Goal: Information Seeking & Learning: Learn about a topic

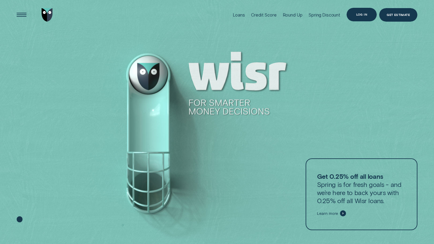
click at [357, 17] on div "Log in" at bounding box center [361, 15] width 30 height 14
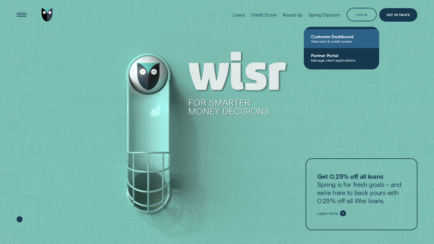
click at [337, 36] on span "Customer Dashboard" at bounding box center [341, 36] width 61 height 5
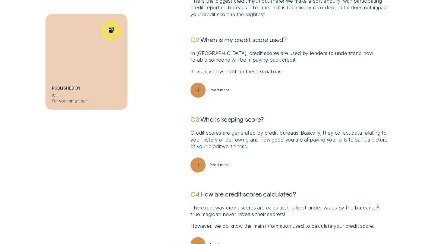
scroll to position [1631, 0]
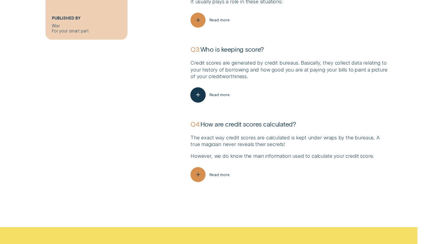
click at [219, 92] on button "Read more" at bounding box center [209, 95] width 39 height 15
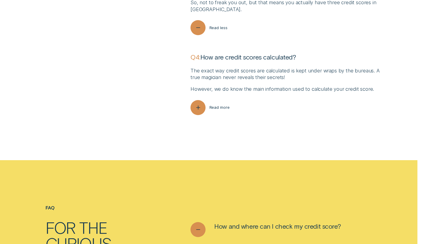
scroll to position [1745, 0]
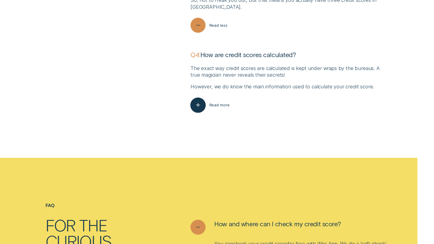
click at [212, 102] on button "Read more" at bounding box center [209, 105] width 39 height 15
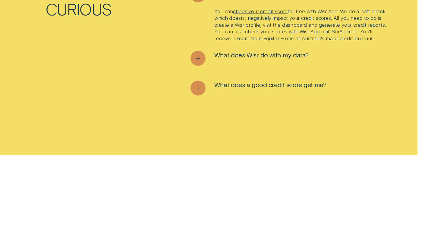
scroll to position [2065, 0]
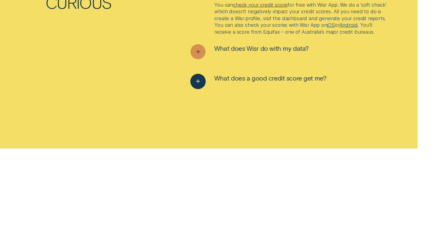
click at [202, 77] on div "See more" at bounding box center [197, 81] width 15 height 15
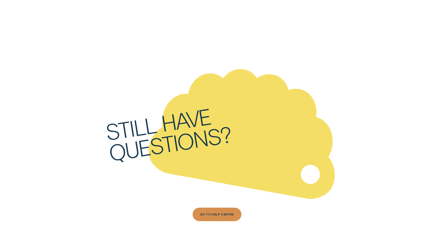
scroll to position [2358, 0]
